Goal: Transaction & Acquisition: Register for event/course

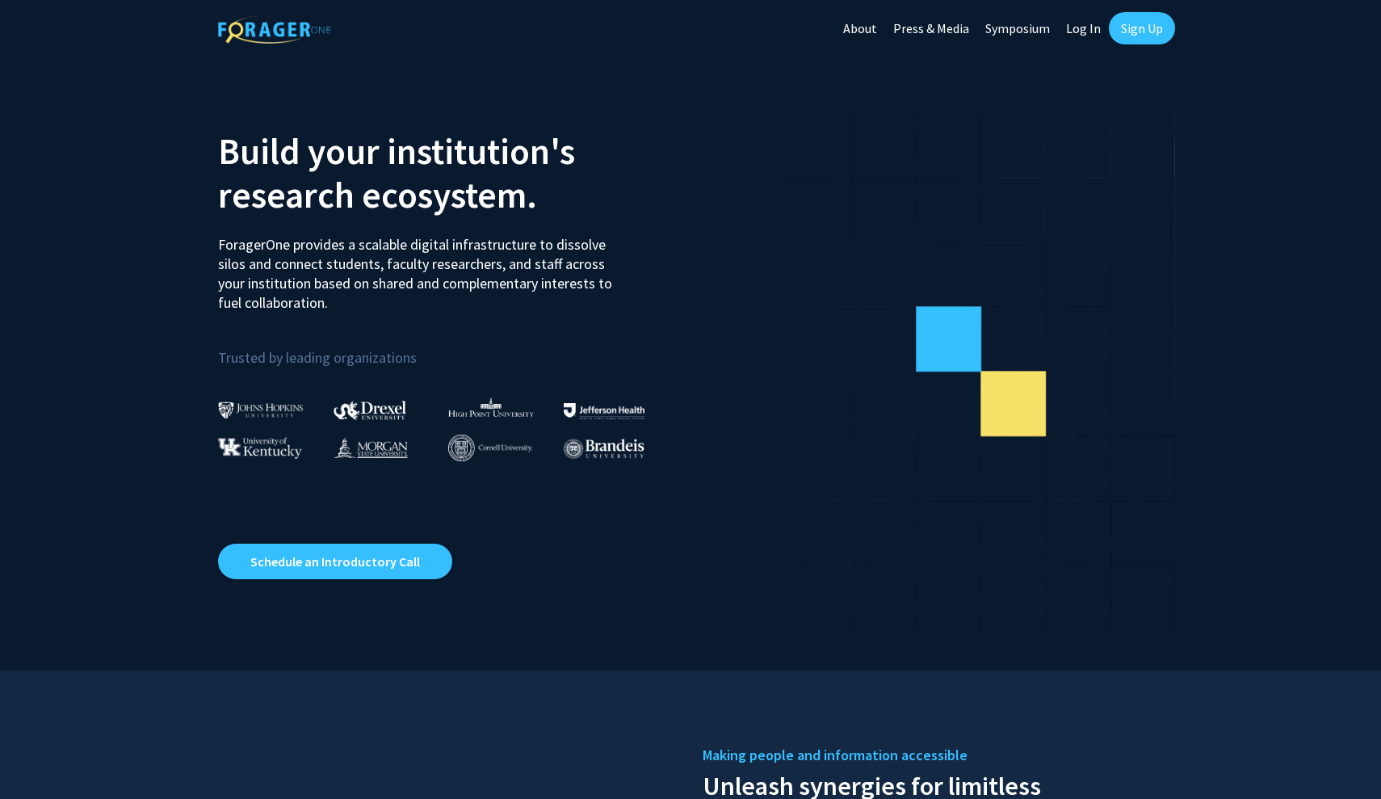
click at [1142, 28] on link "Sign Up" at bounding box center [1142, 28] width 66 height 32
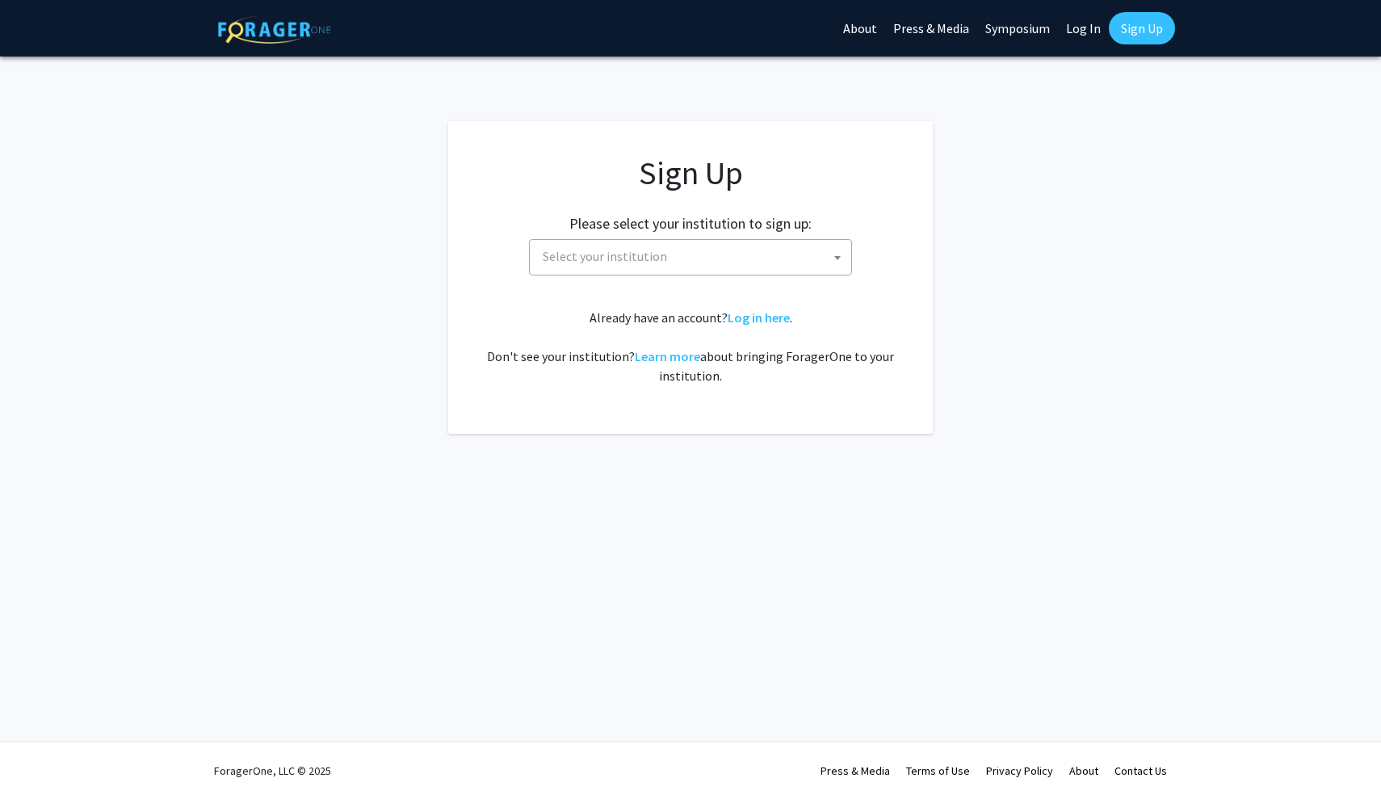
click at [753, 253] on span "Select your institution" at bounding box center [693, 256] width 315 height 33
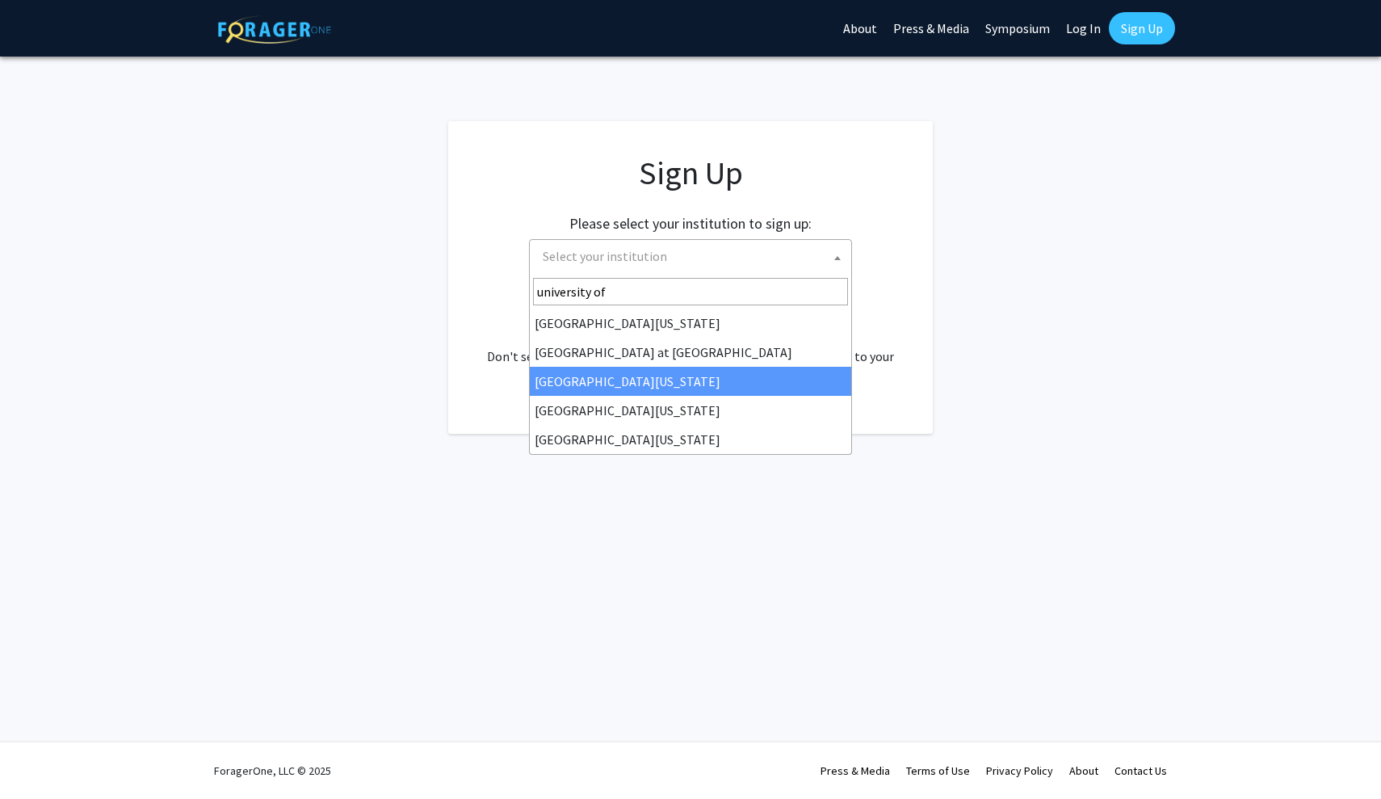
type input "university of"
select select "13"
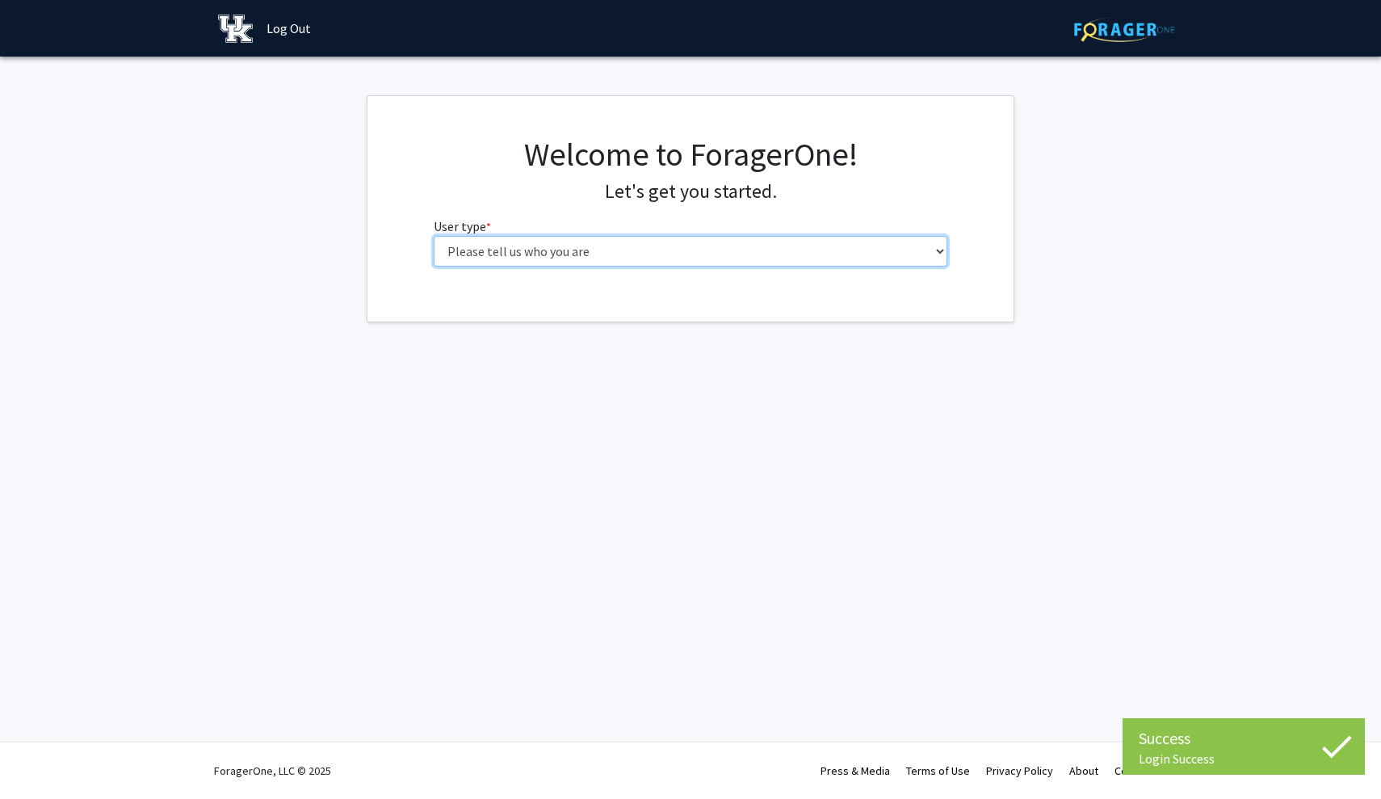
select select "1: undergrad"
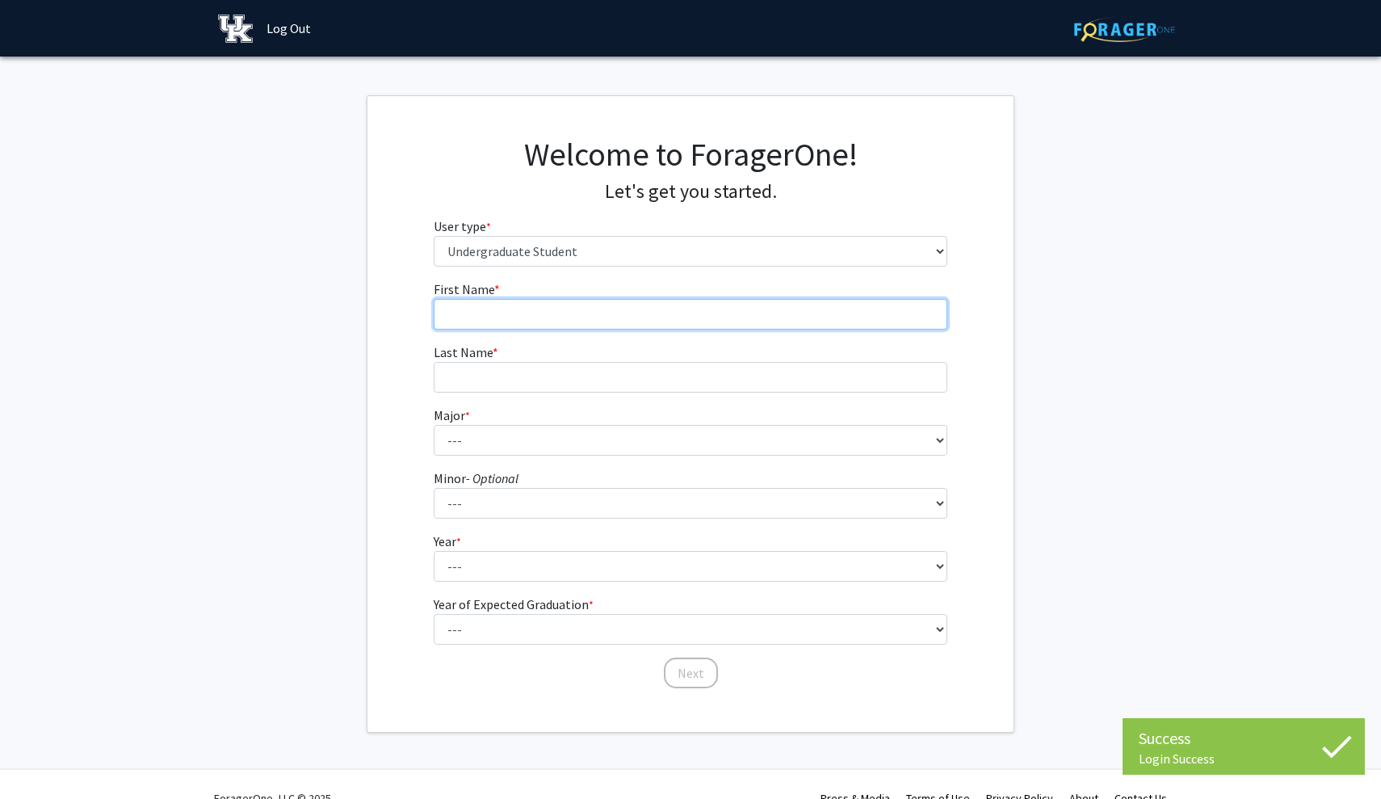
click at [850, 314] on input "First Name * required" at bounding box center [691, 314] width 515 height 31
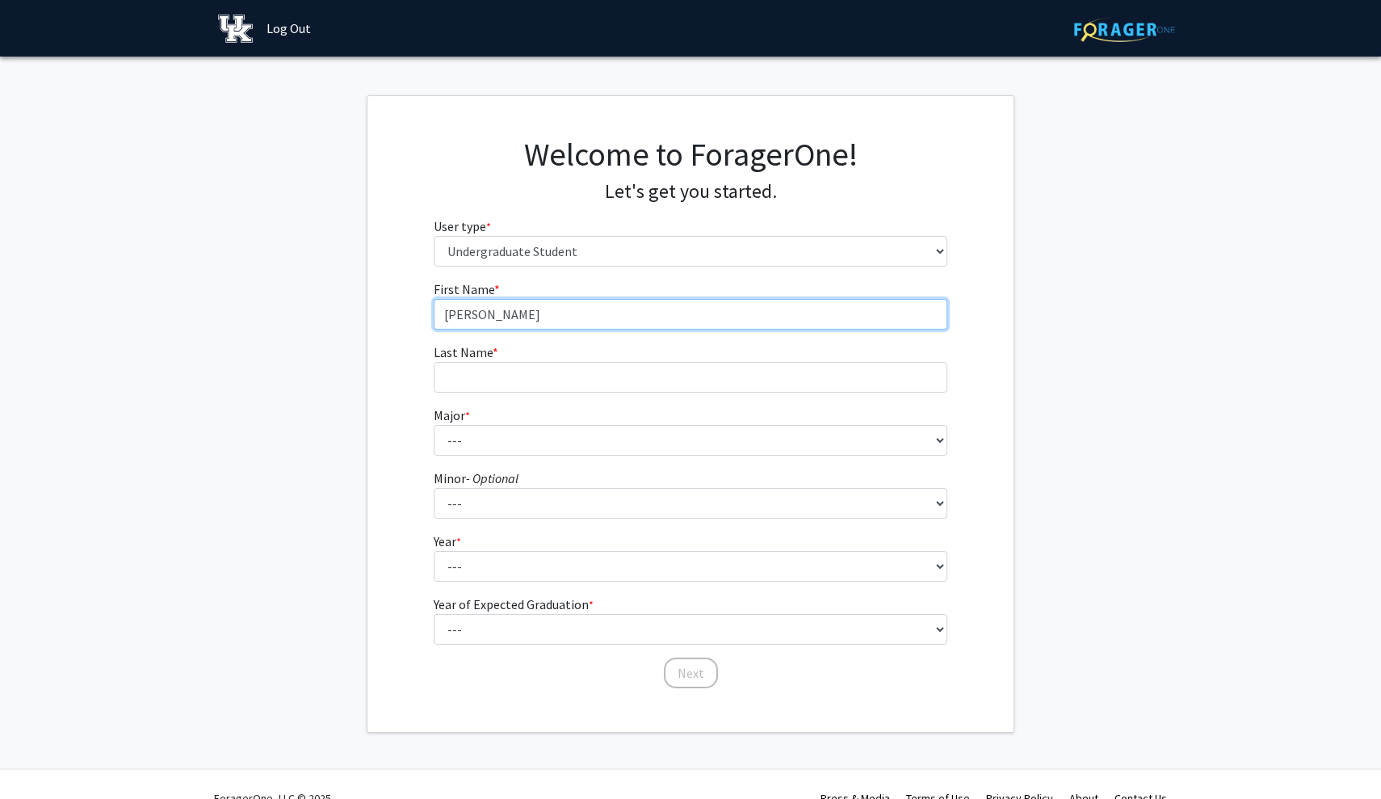
type input "[PERSON_NAME]"
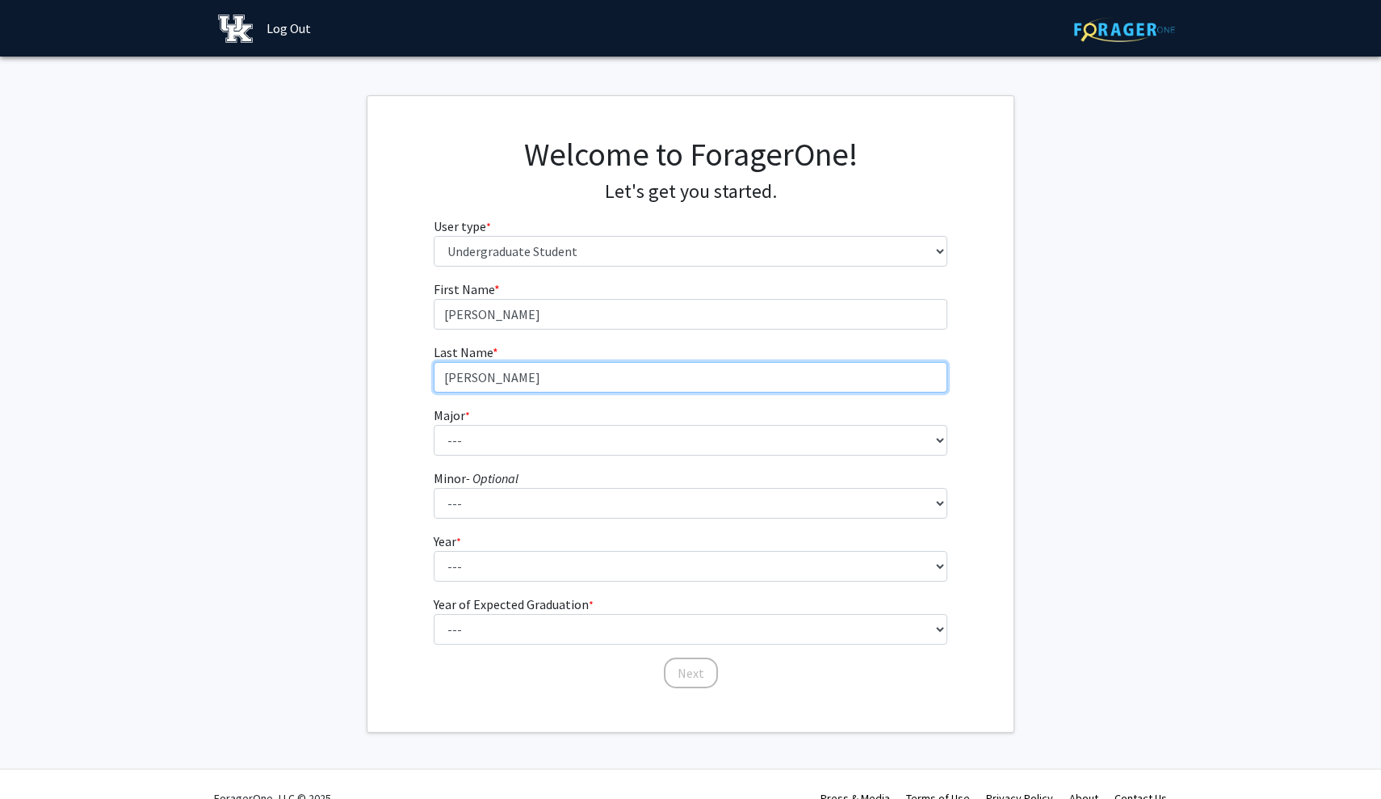
type input "[PERSON_NAME]"
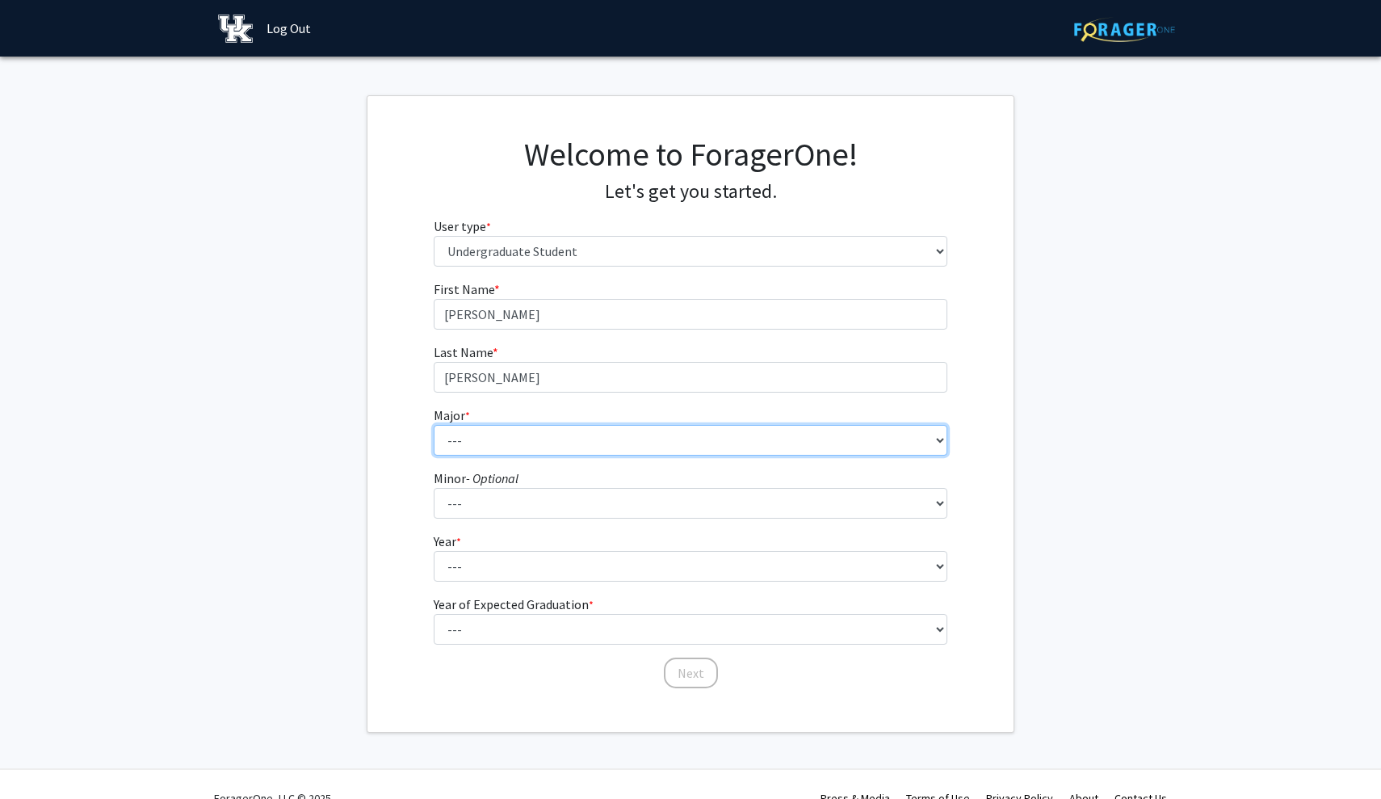
select select "4: 841"
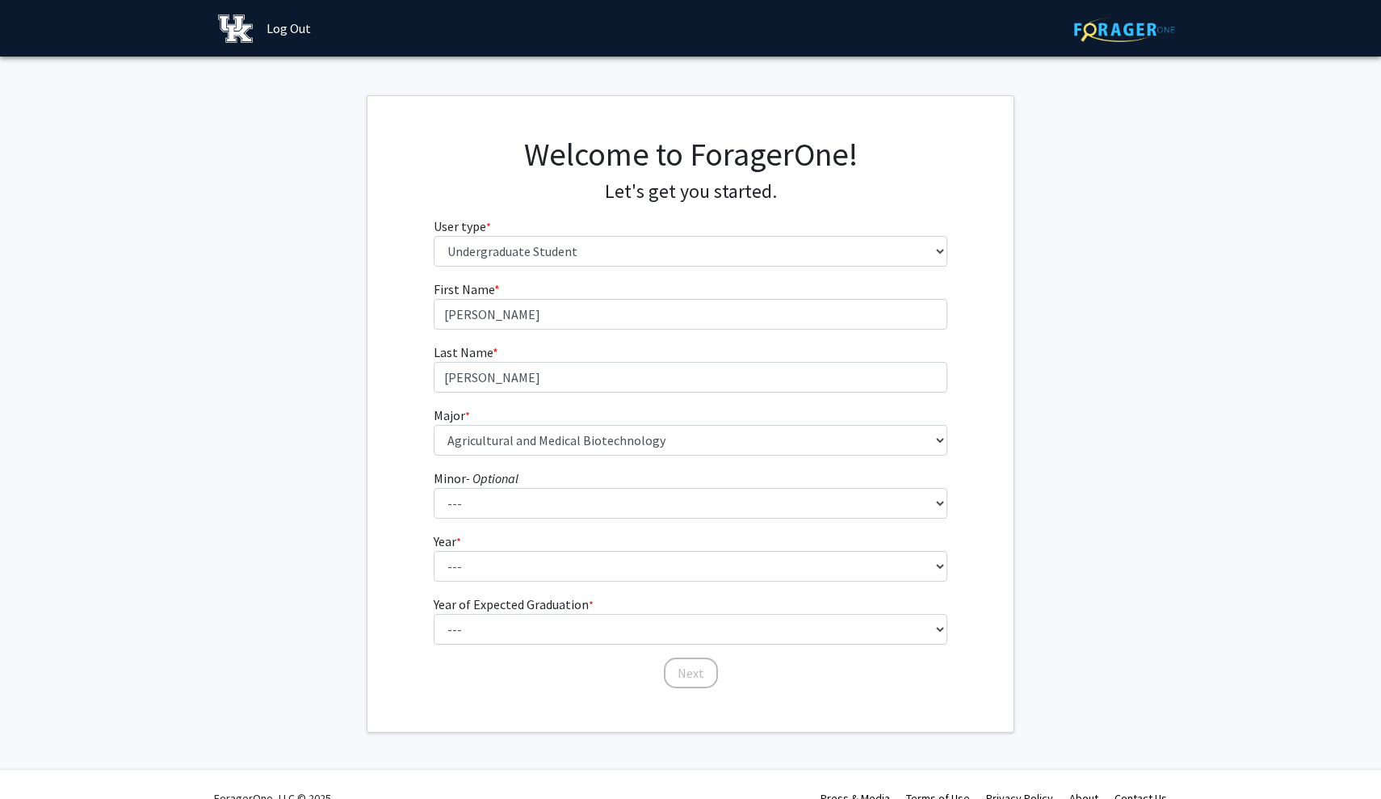
click at [780, 549] on fg-select "Year * required --- First-year Sophomore Junior Senior Postbaccalaureate Certif…" at bounding box center [691, 557] width 515 height 50
select select "1: first-year"
select select "5: 2029"
click at [767, 585] on form "First Name * required James Last Name * required Shrum Major * required --- Acc…" at bounding box center [691, 477] width 515 height 394
click at [683, 668] on button "Next" at bounding box center [691, 673] width 54 height 31
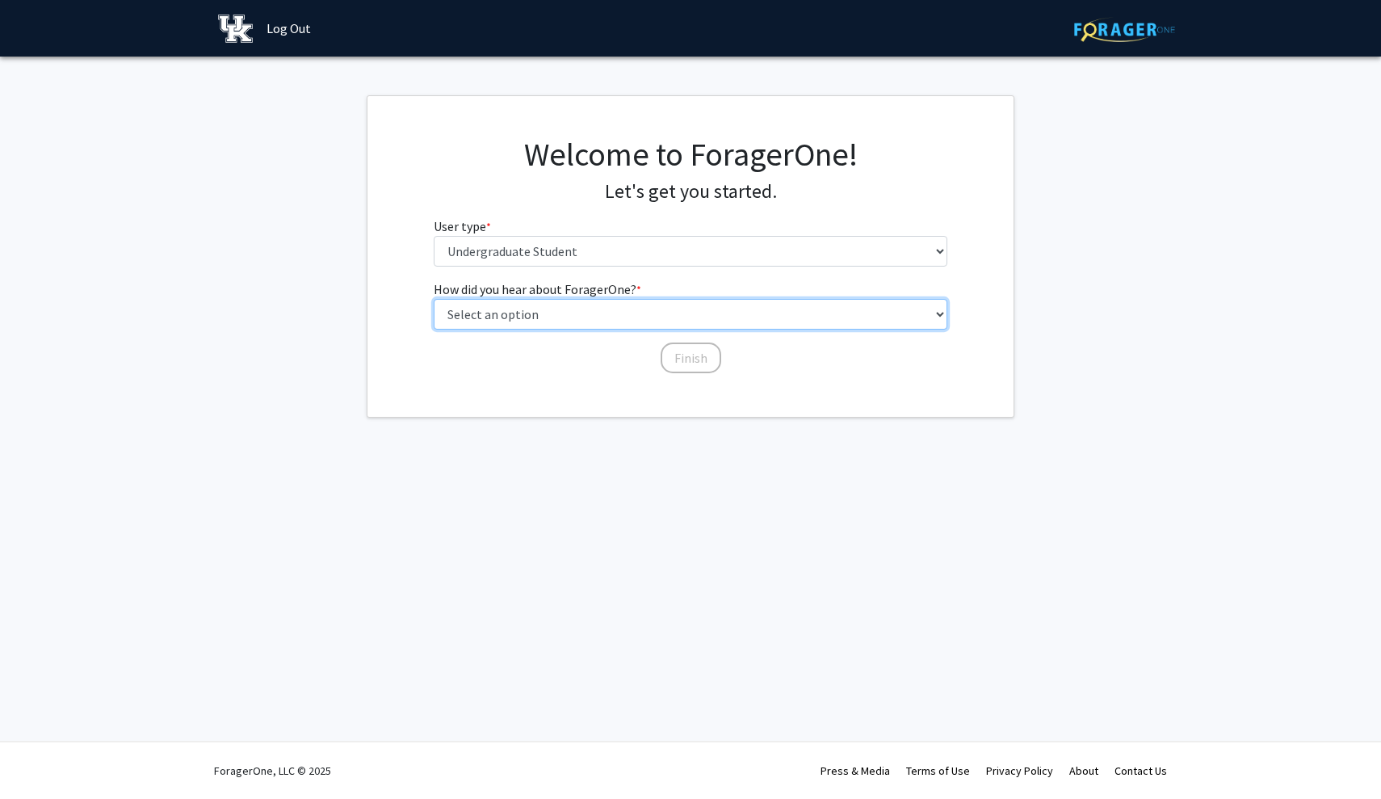
select select "1: peer_recommendation"
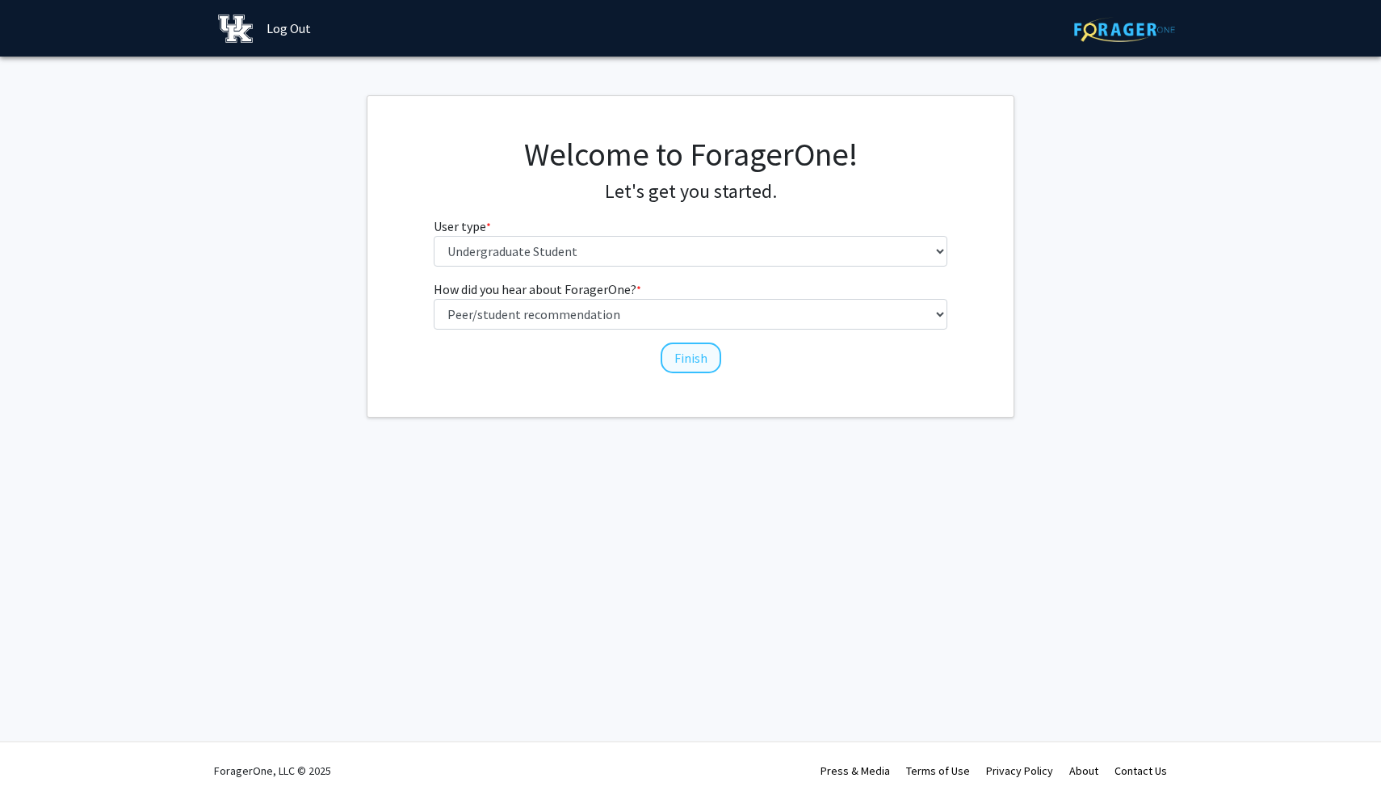
click at [687, 364] on button "Finish" at bounding box center [691, 358] width 61 height 31
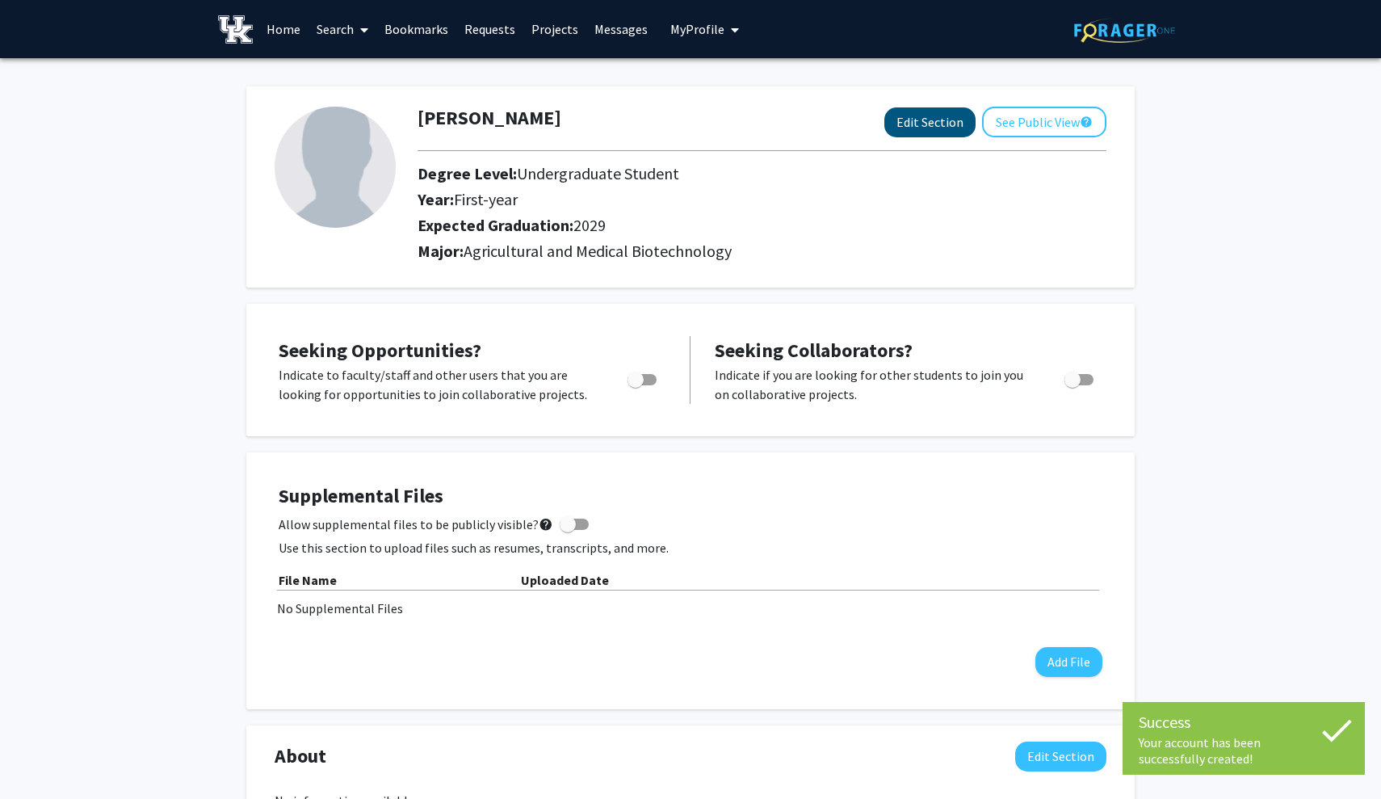
click at [924, 120] on button "Edit Section" at bounding box center [930, 122] width 91 height 30
select select "first-year"
select select "2029"
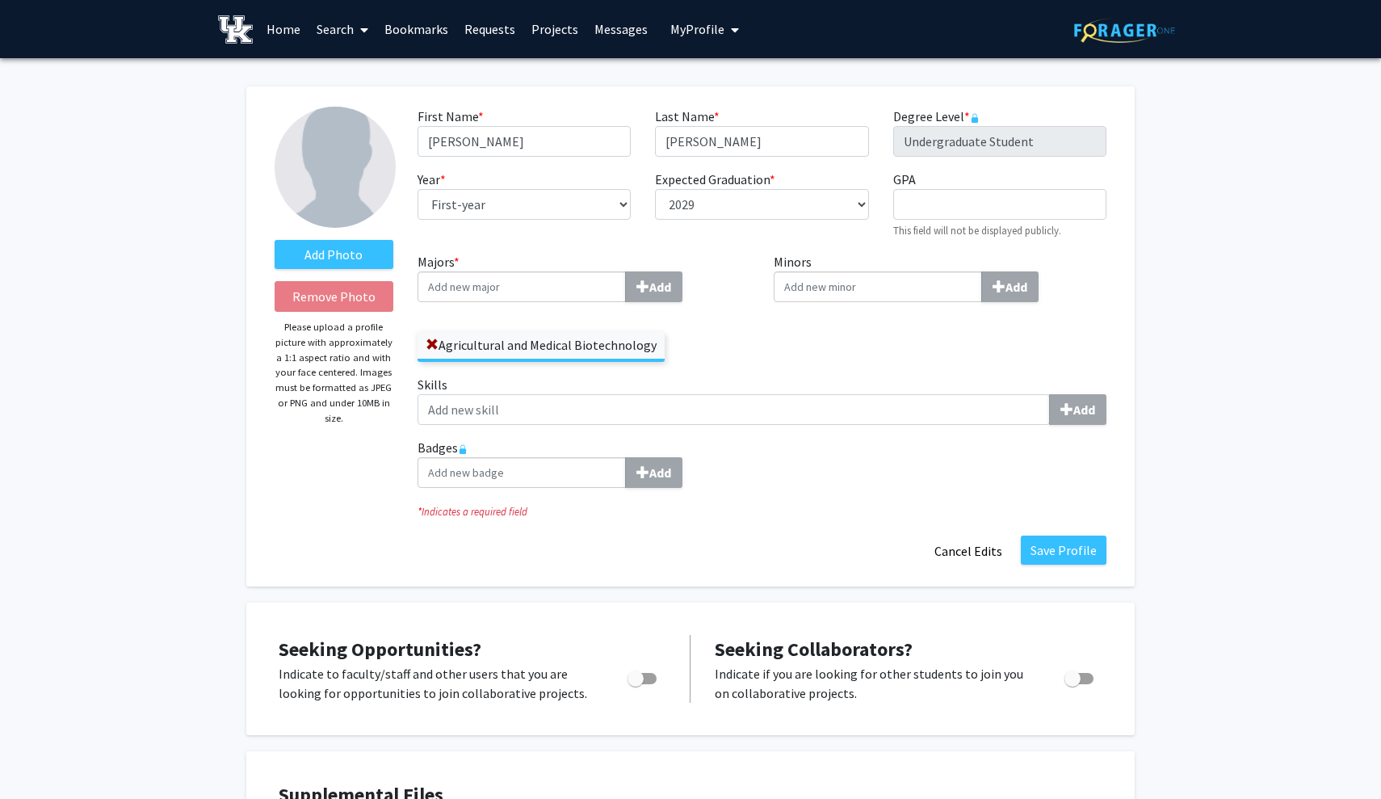
click at [725, 469] on div "Add" at bounding box center [762, 472] width 689 height 31
click at [367, 258] on label "Add Photo" at bounding box center [334, 254] width 119 height 29
click at [0, 0] on input "Add Photo" at bounding box center [0, 0] width 0 height 0
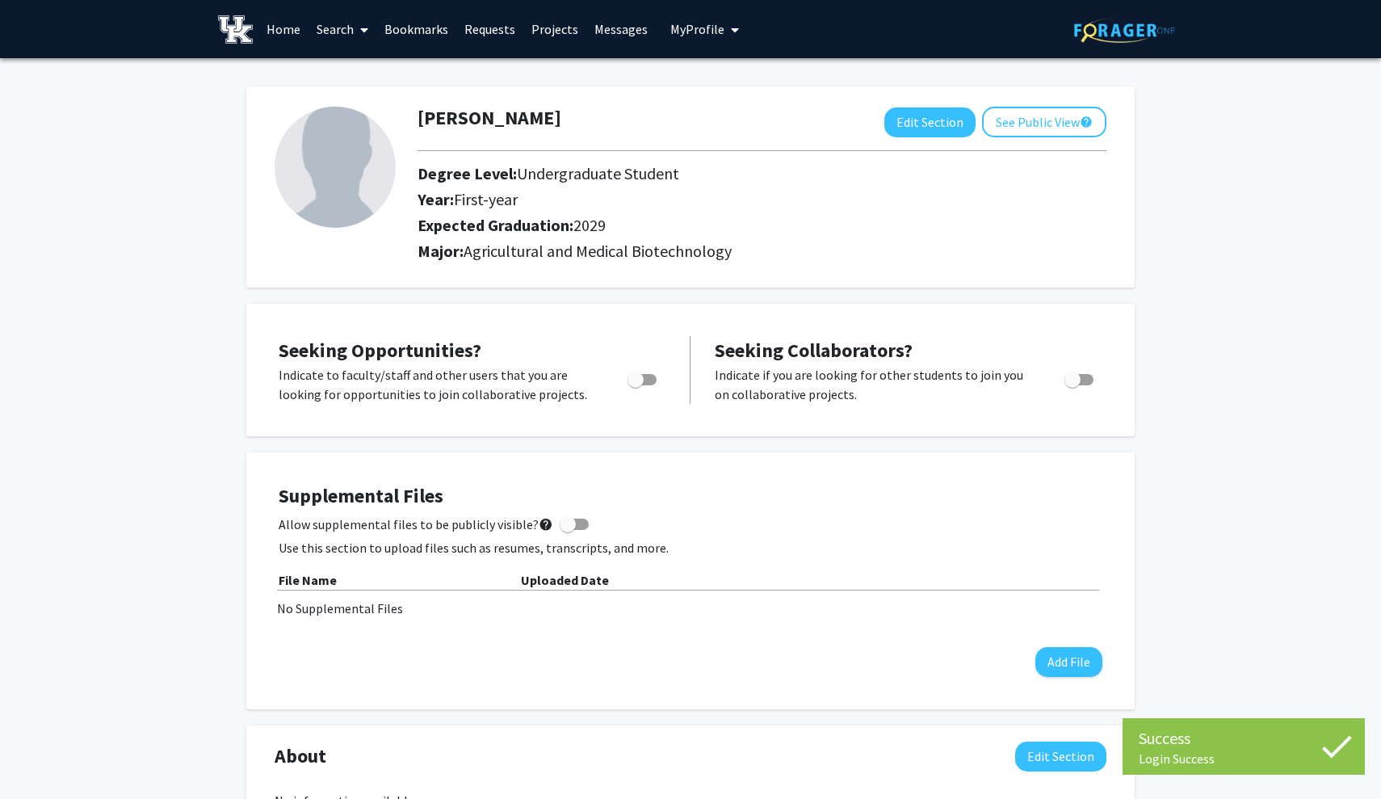
click at [1111, 22] on img at bounding box center [1124, 30] width 101 height 25
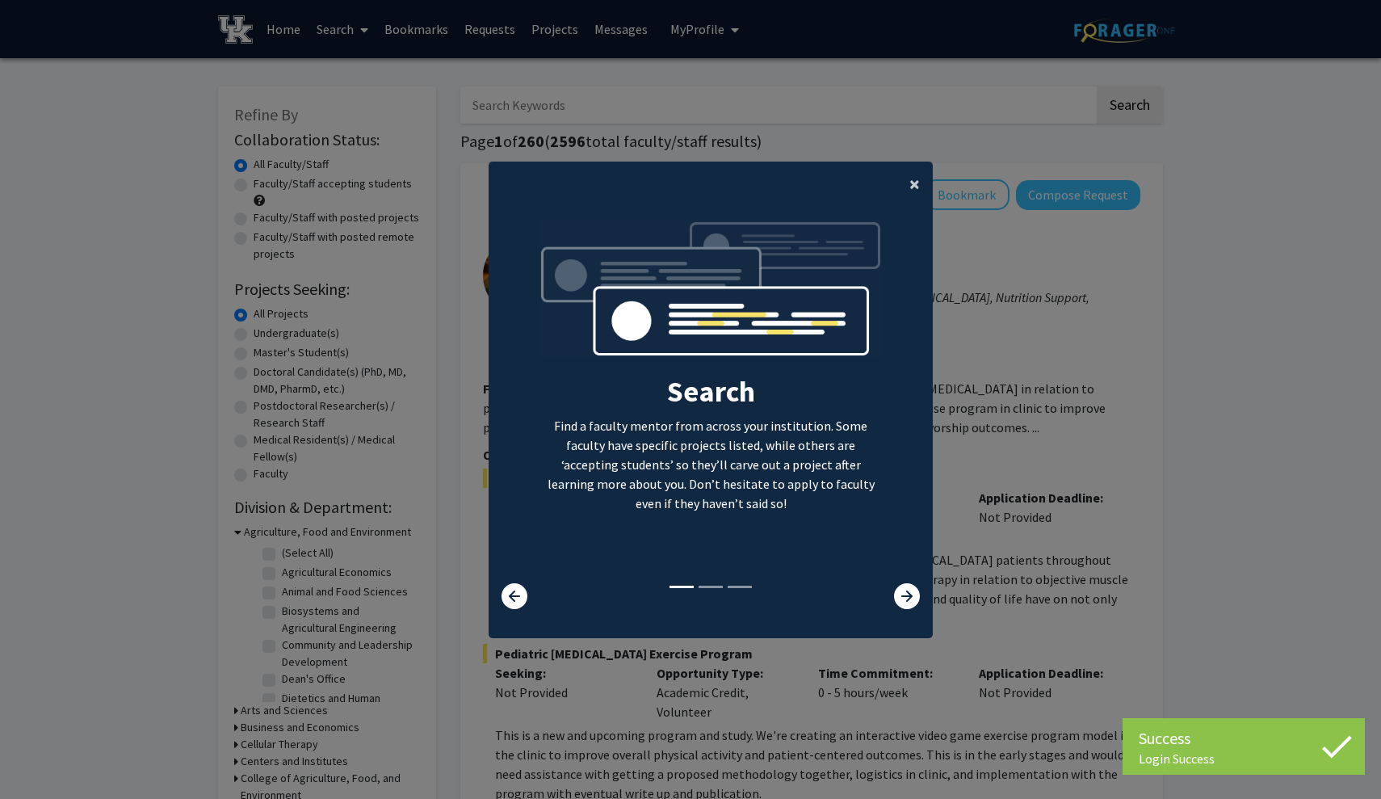
click at [919, 180] on span "×" at bounding box center [915, 183] width 11 height 25
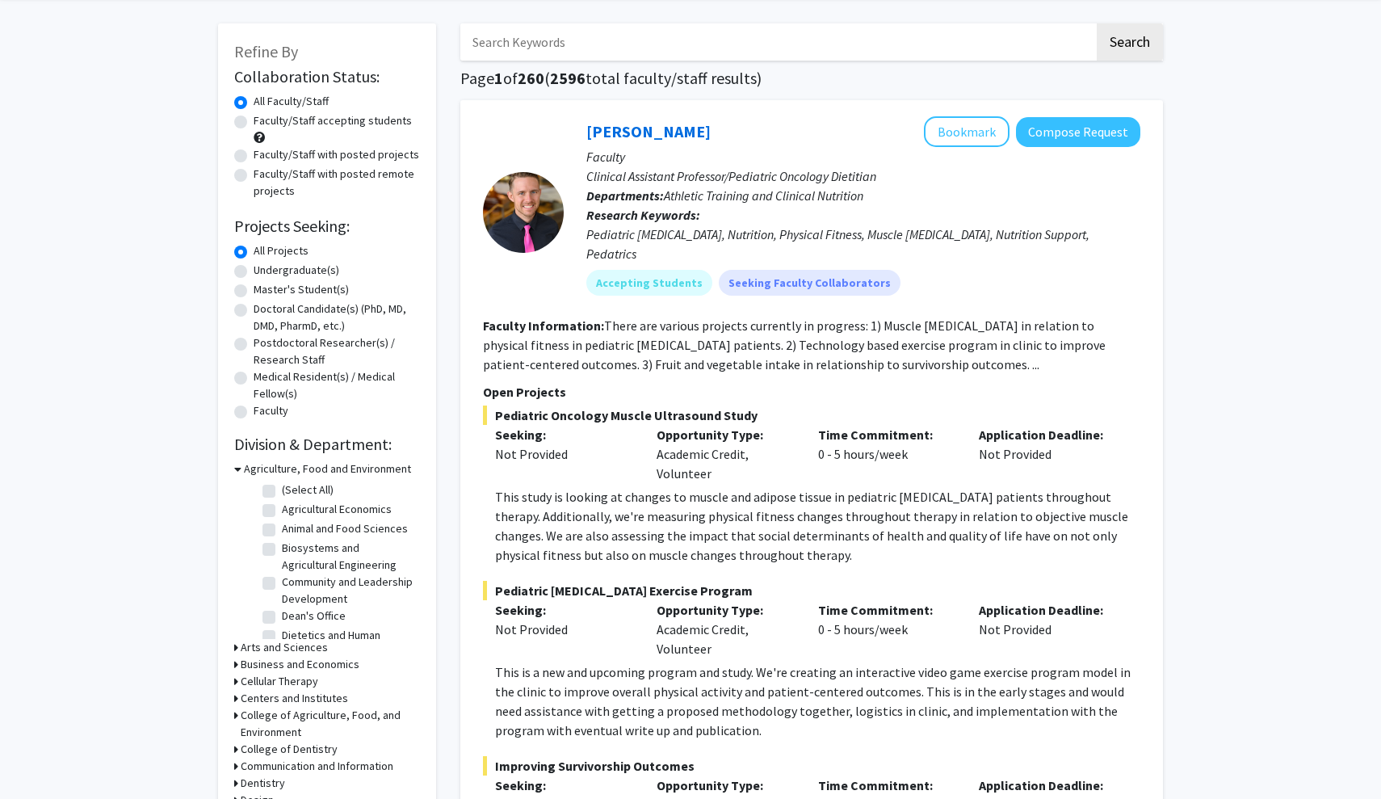
scroll to position [63, 0]
click at [323, 269] on label "Undergraduate(s)" at bounding box center [297, 270] width 86 height 17
click at [264, 269] on input "Undergraduate(s)" at bounding box center [259, 267] width 11 height 11
radio input "true"
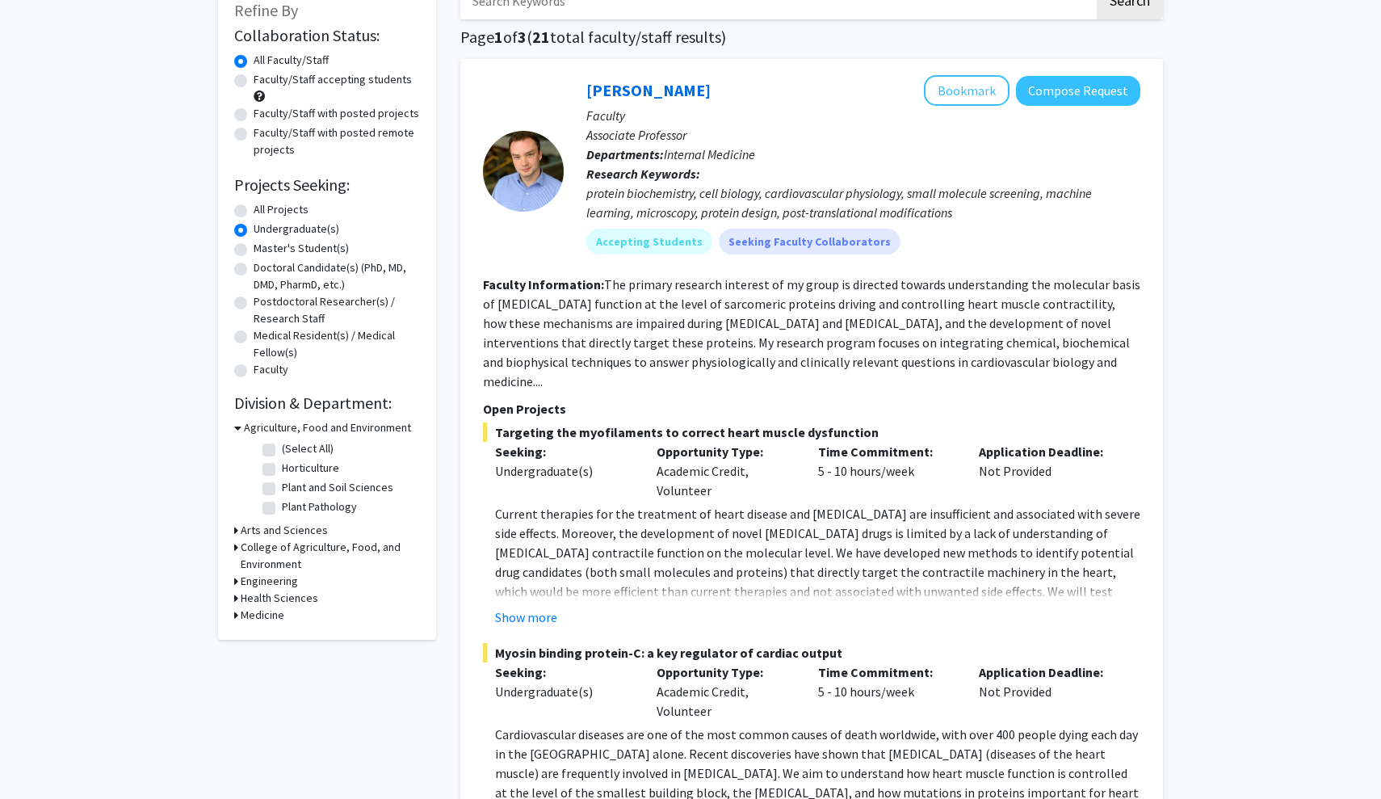
scroll to position [109, 0]
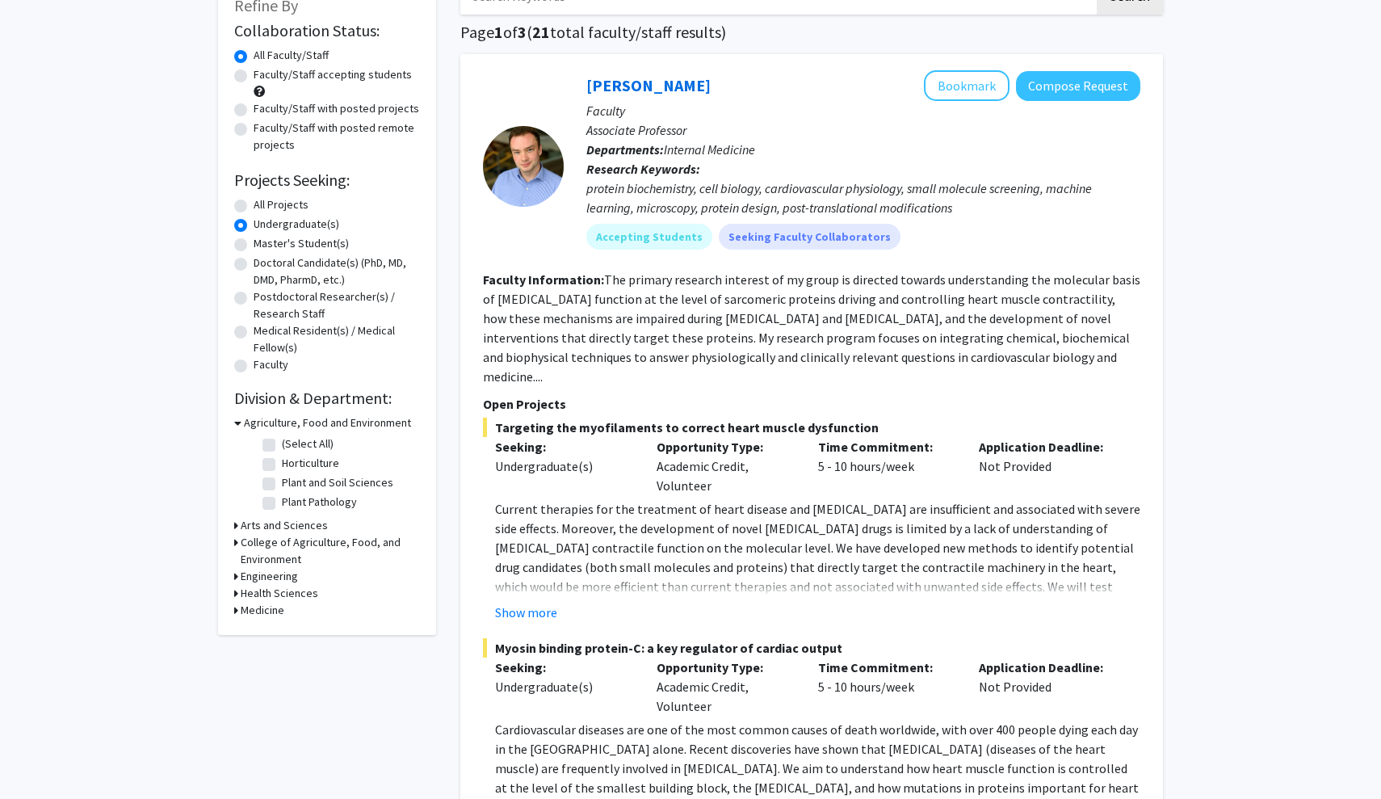
click at [304, 481] on label "Plant and Soil Sciences" at bounding box center [337, 482] width 111 height 17
click at [292, 481] on input "Plant and Soil Sciences" at bounding box center [287, 479] width 11 height 11
checkbox input "true"
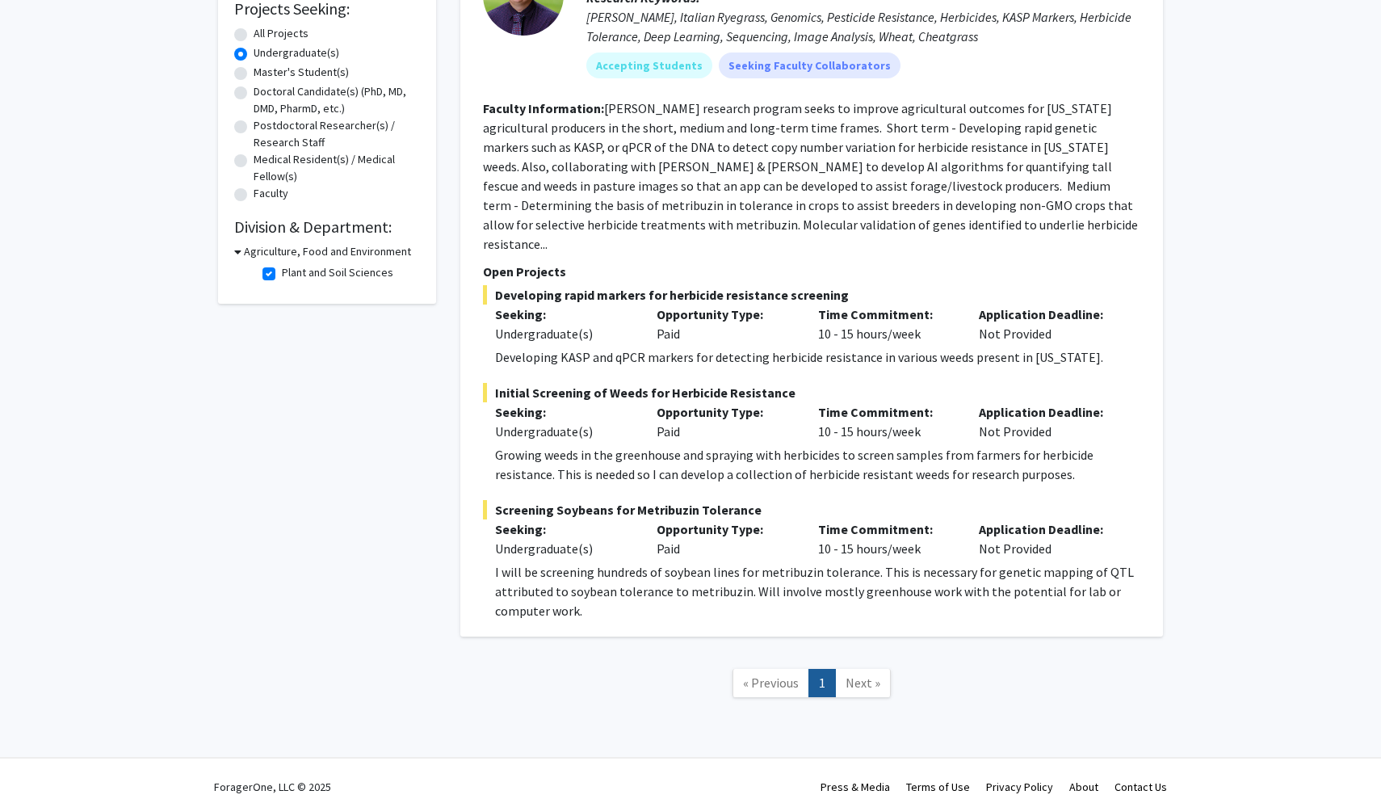
scroll to position [279, 0]
click at [860, 676] on span "Next »" at bounding box center [863, 684] width 35 height 16
click at [774, 676] on span "« Previous" at bounding box center [771, 684] width 56 height 16
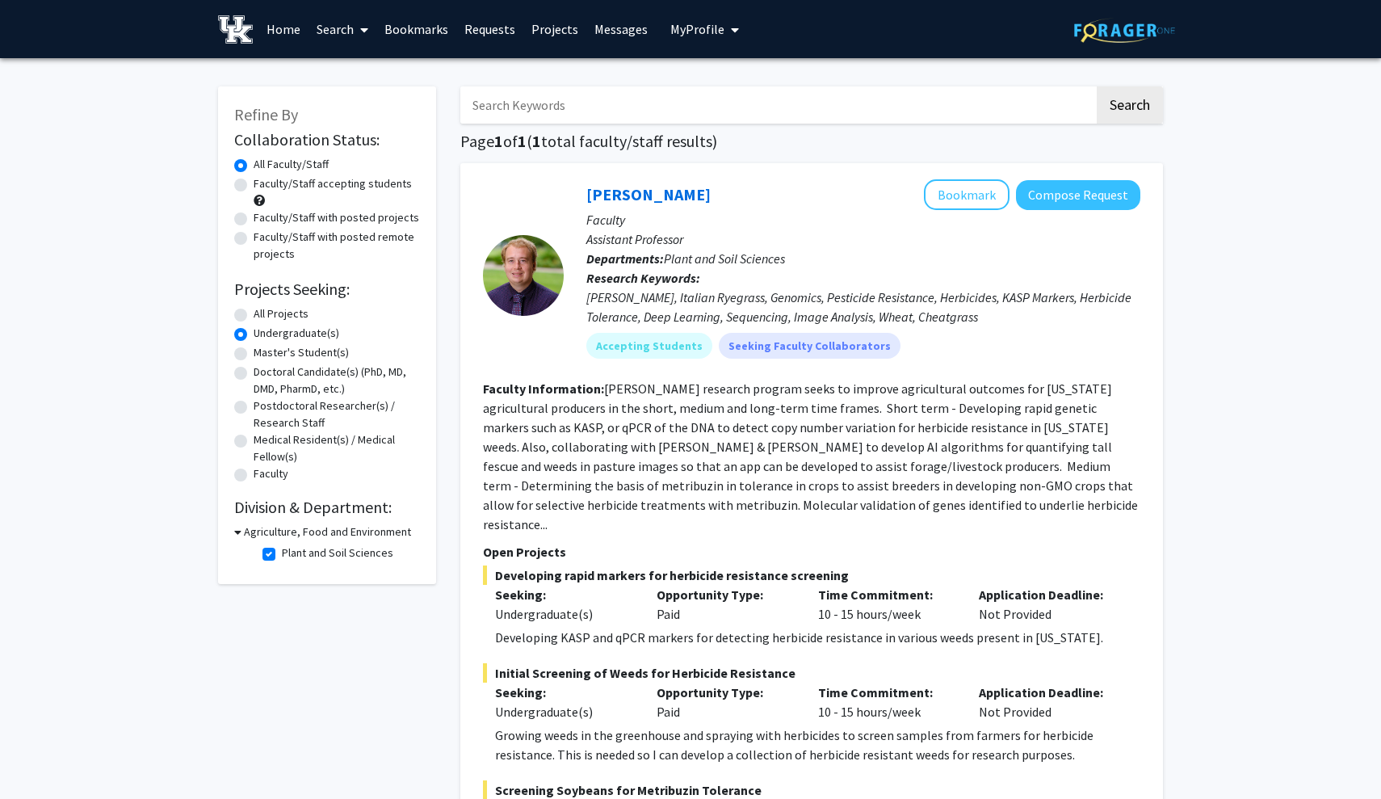
scroll to position [0, 0]
click at [1002, 188] on button "Bookmark" at bounding box center [967, 194] width 86 height 31
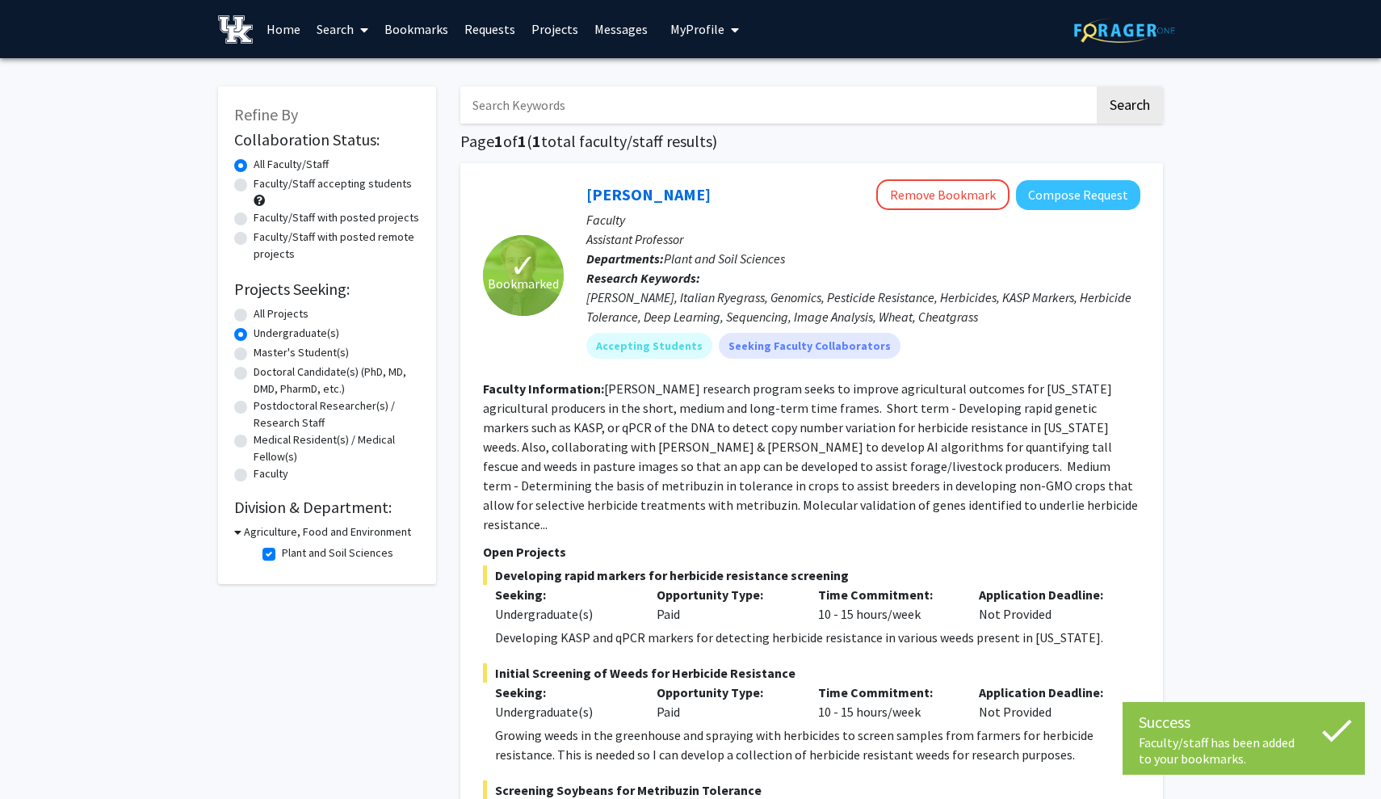
click at [1133, 309] on div "[PERSON_NAME], Italian Ryegrass, Genomics, Pesticide Resistance, Herbicides, KA…" at bounding box center [864, 307] width 554 height 39
